Goal: Information Seeking & Learning: Learn about a topic

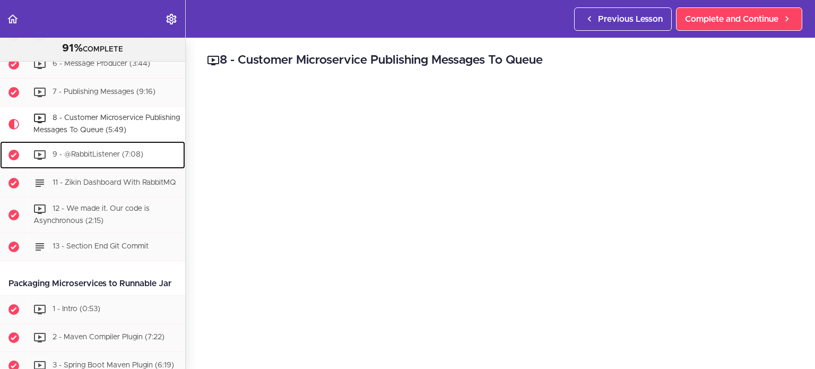
click at [96, 159] on span "9 - @RabbitListener (7:08)" at bounding box center [98, 154] width 91 height 7
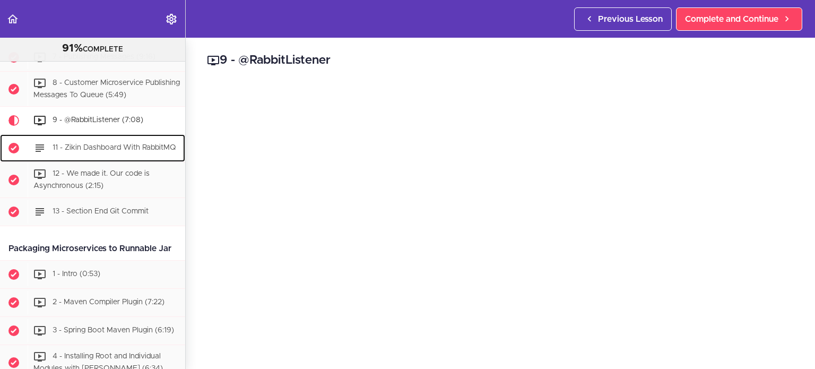
click at [93, 160] on div "11 - Zikin Dashboard With RabbitMQ" at bounding box center [107, 147] width 158 height 23
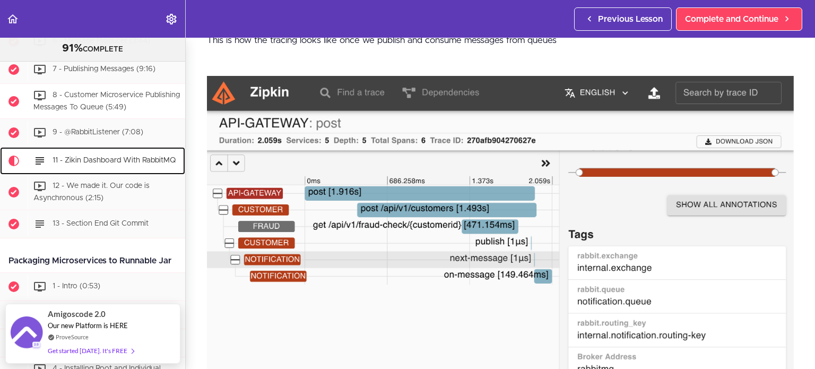
scroll to position [2397, 0]
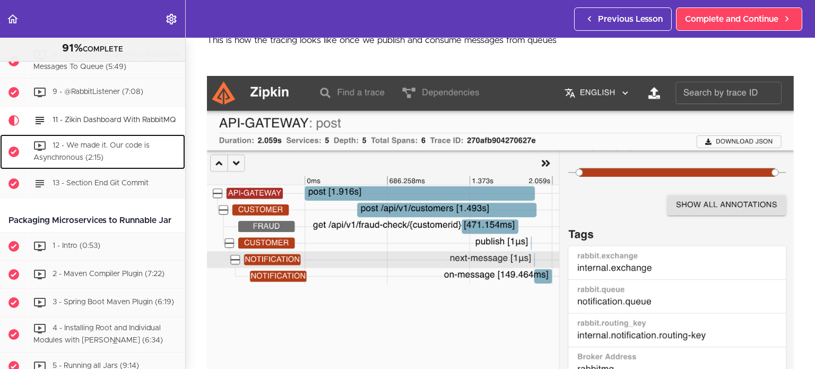
click at [82, 162] on span "12 - We made it. Our code is Asynchronous (2:15)" at bounding box center [91, 152] width 116 height 20
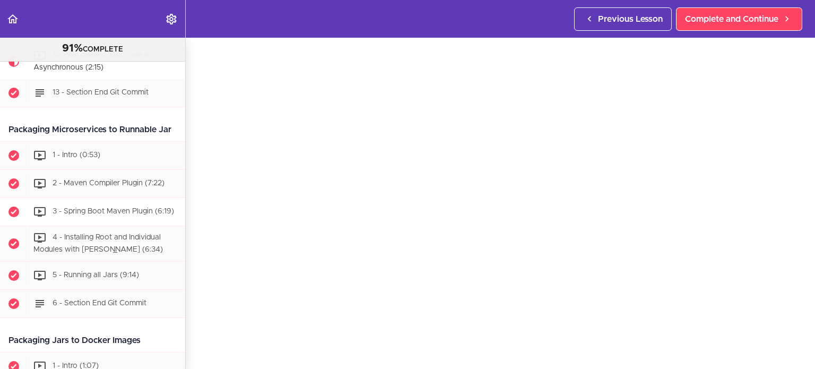
scroll to position [2484, 0]
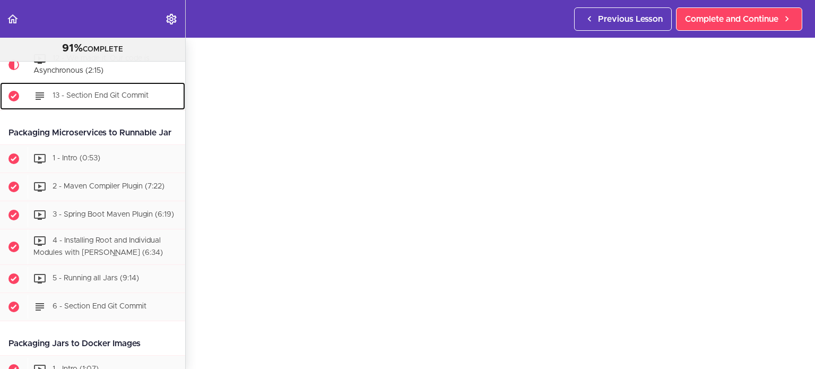
click at [87, 99] on span "13 - Section End Git Commit" at bounding box center [101, 95] width 96 height 7
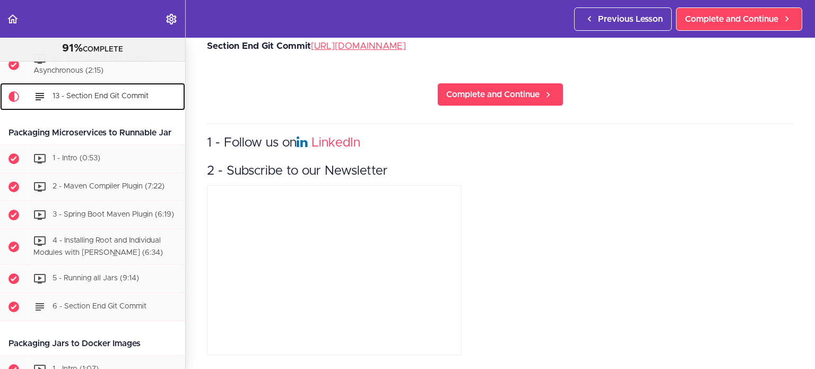
scroll to position [2520, 0]
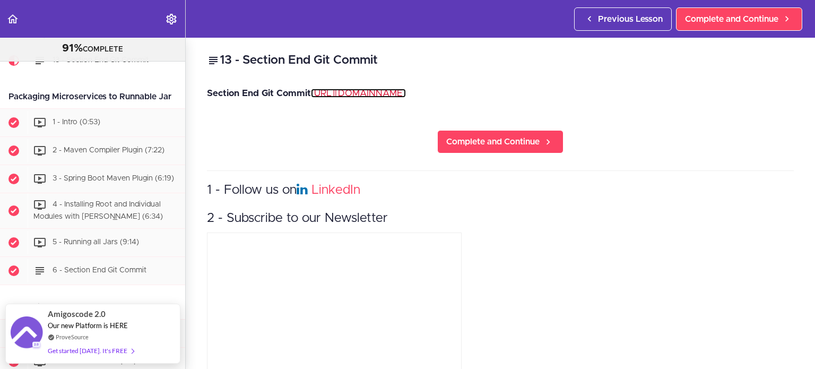
click at [359, 93] on link "[URL][DOMAIN_NAME]" at bounding box center [358, 93] width 95 height 9
